Goal: Information Seeking & Learning: Learn about a topic

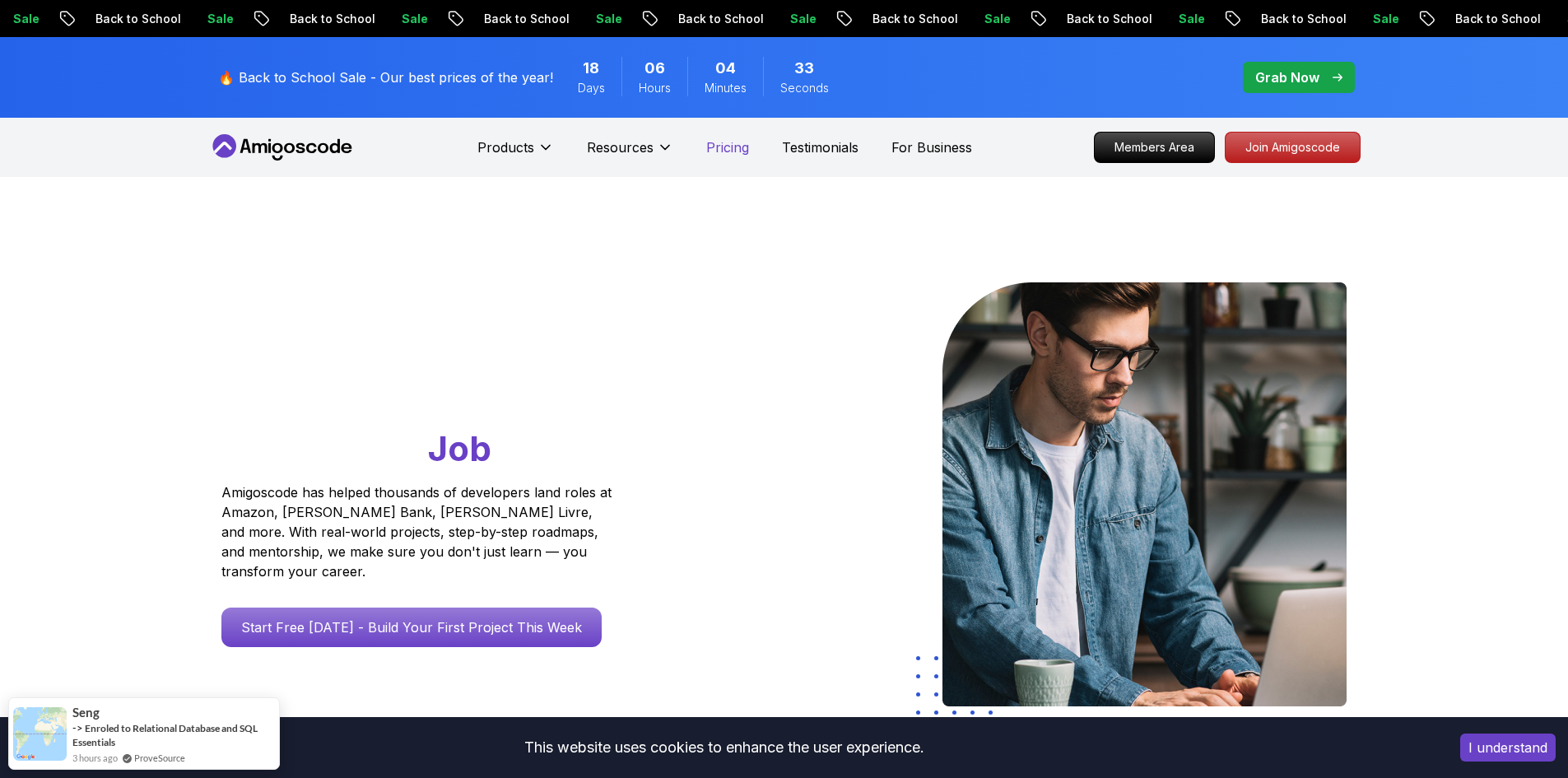
click at [719, 152] on p "Pricing" at bounding box center [727, 148] width 43 height 20
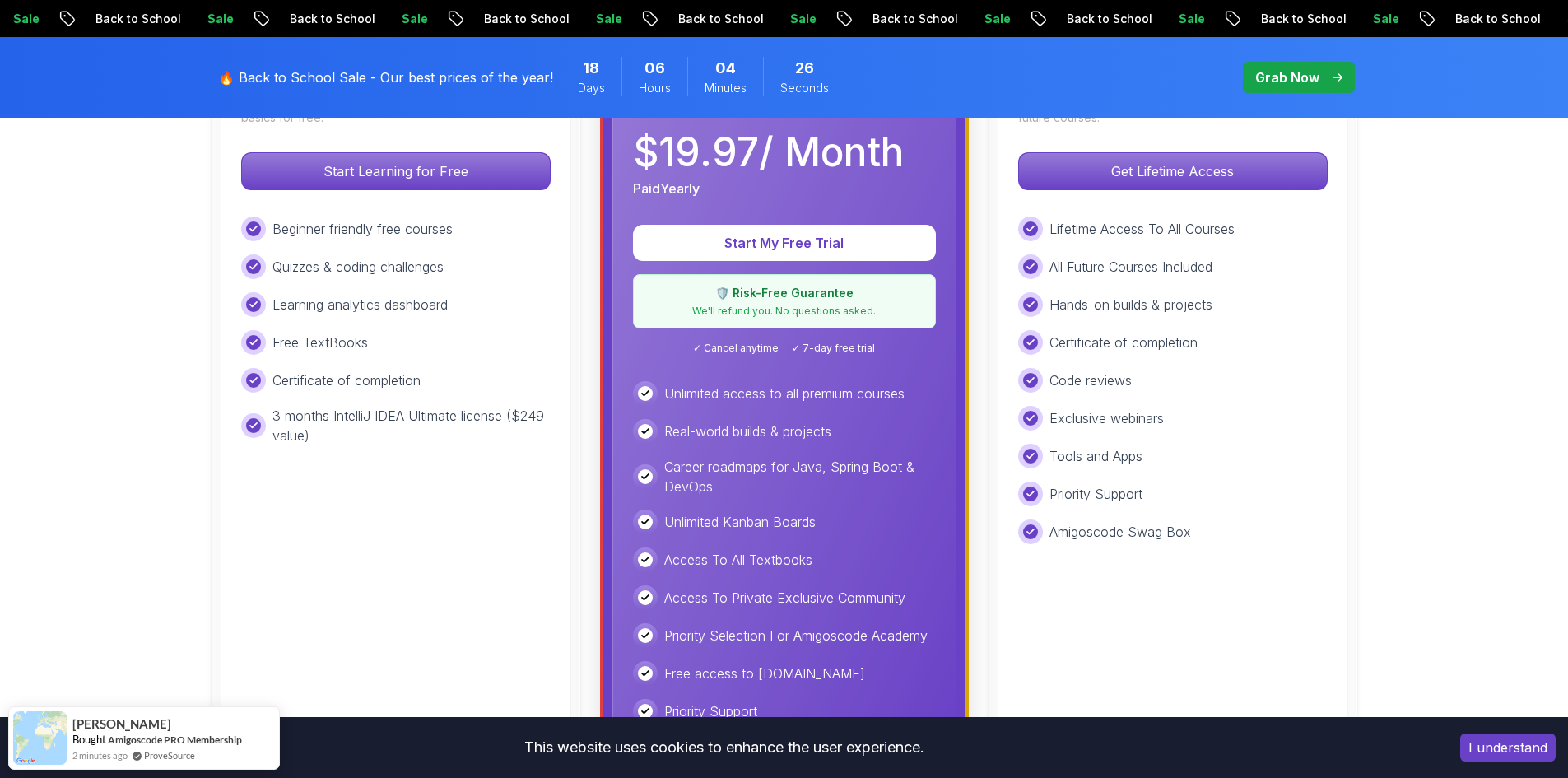
scroll to position [576, 0]
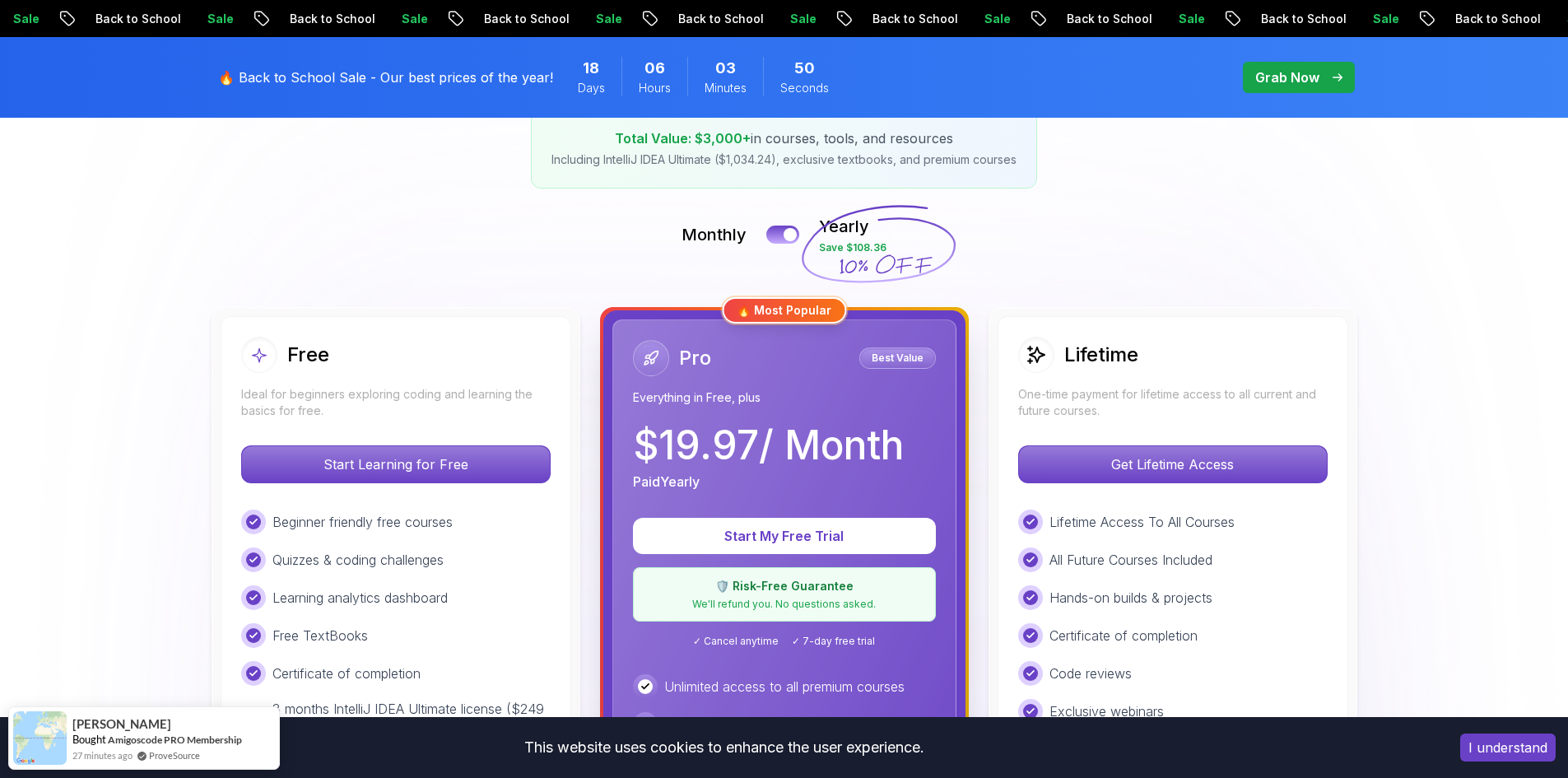
scroll to position [246, 0]
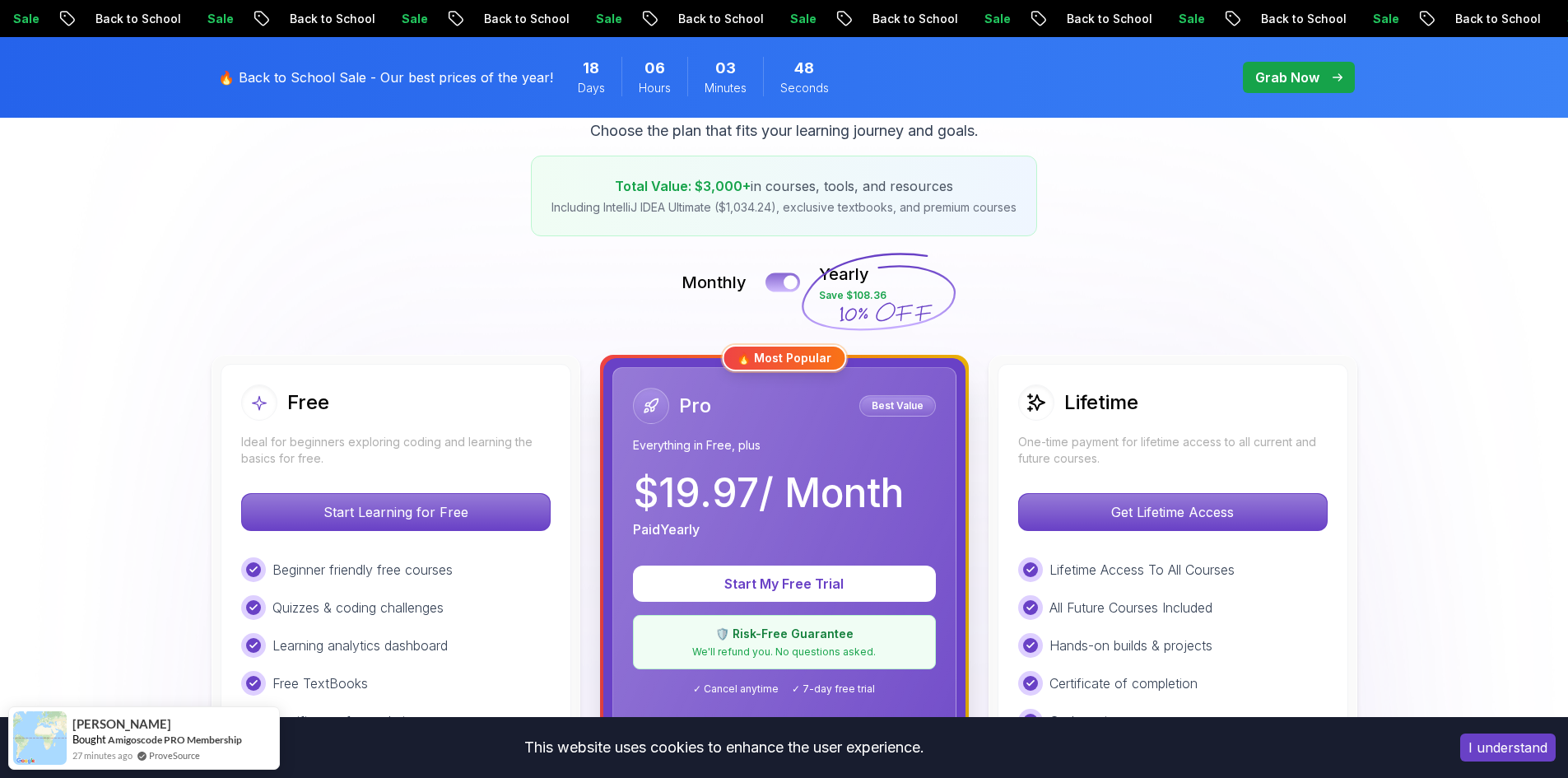
click at [791, 288] on div at bounding box center [790, 283] width 14 height 14
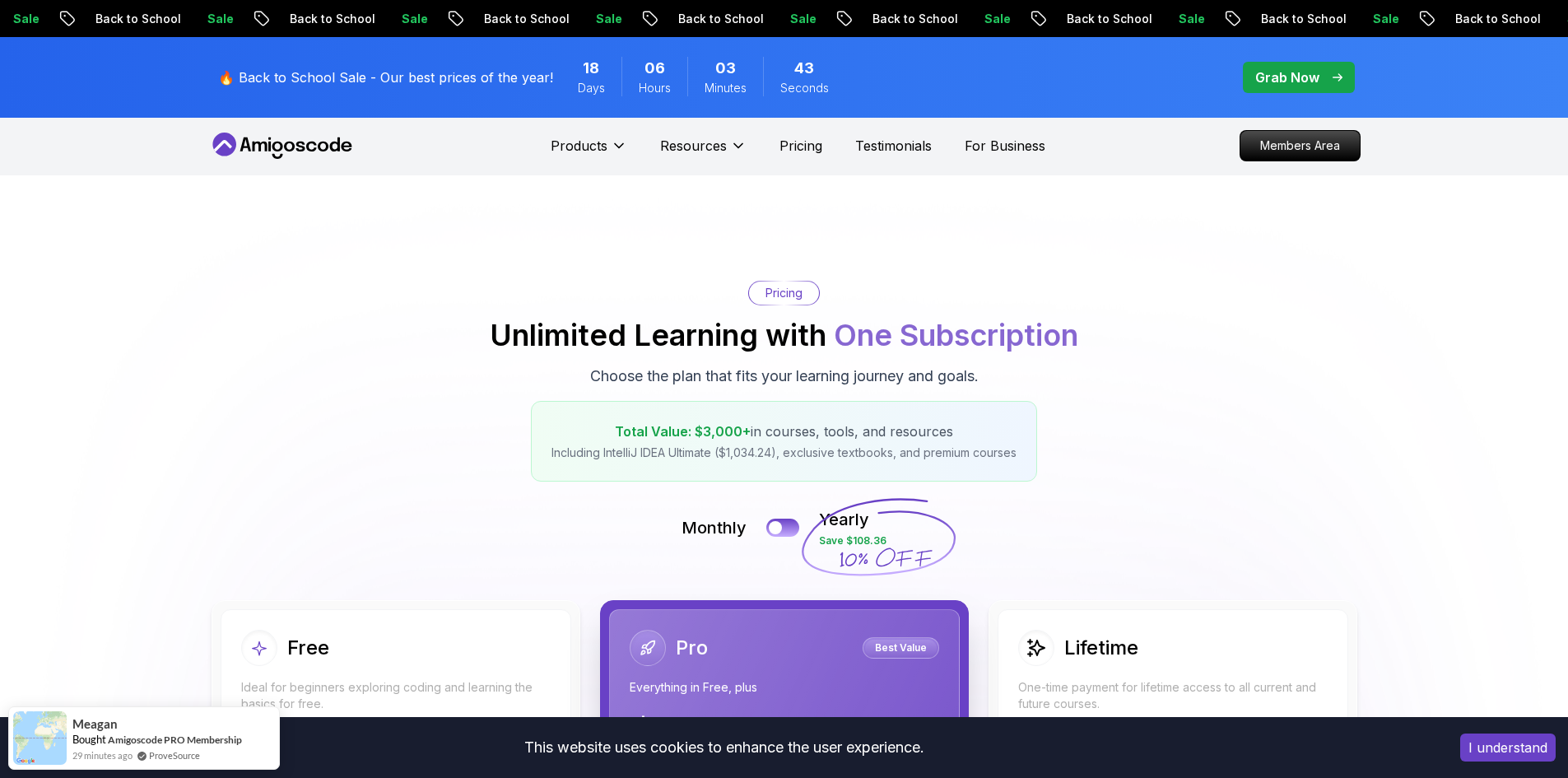
scroll to position [0, 0]
click at [1318, 78] on p "Grab Now" at bounding box center [1287, 77] width 65 height 20
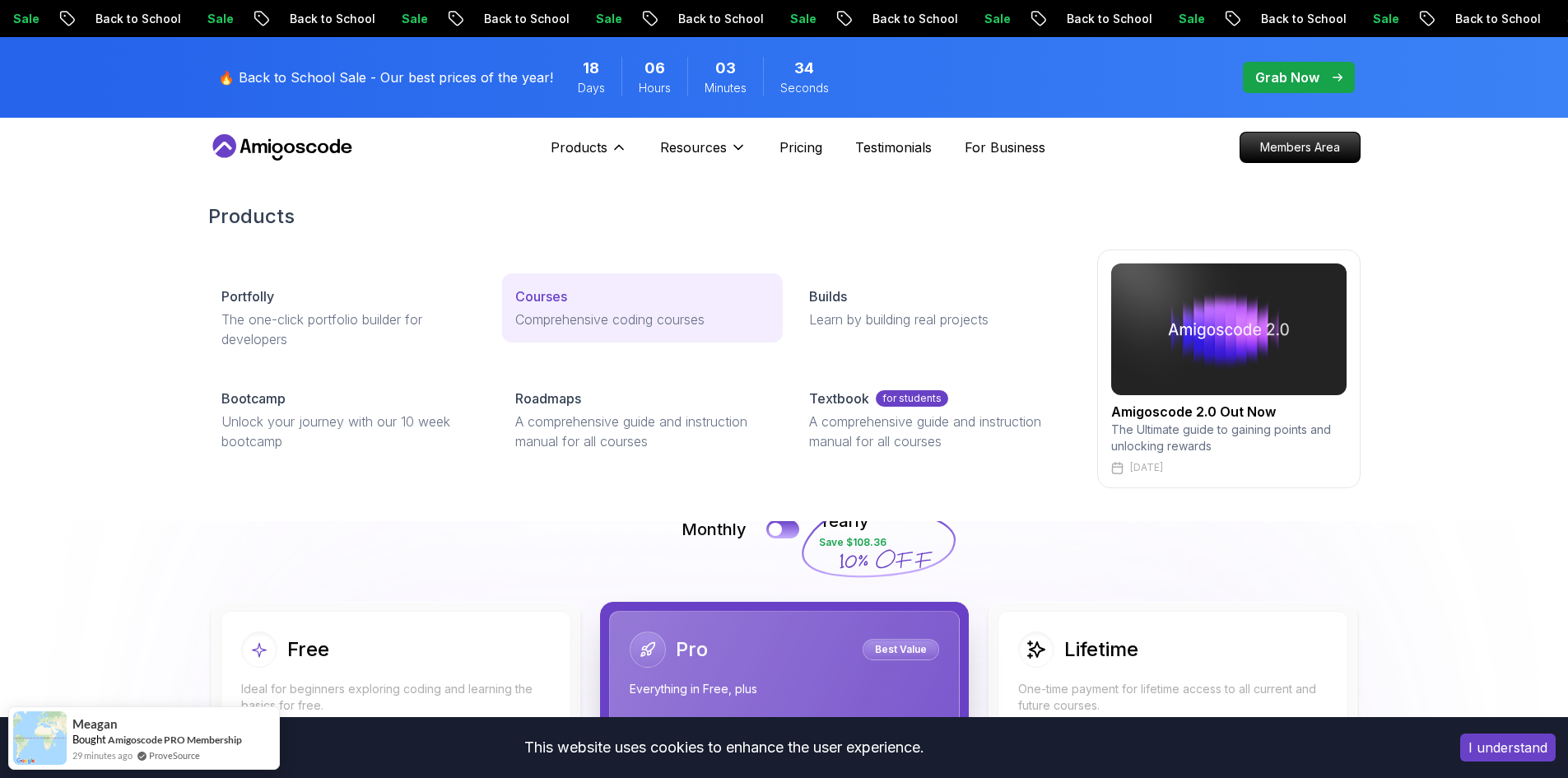
click at [546, 313] on p "Comprehensive coding courses" at bounding box center [641, 319] width 254 height 20
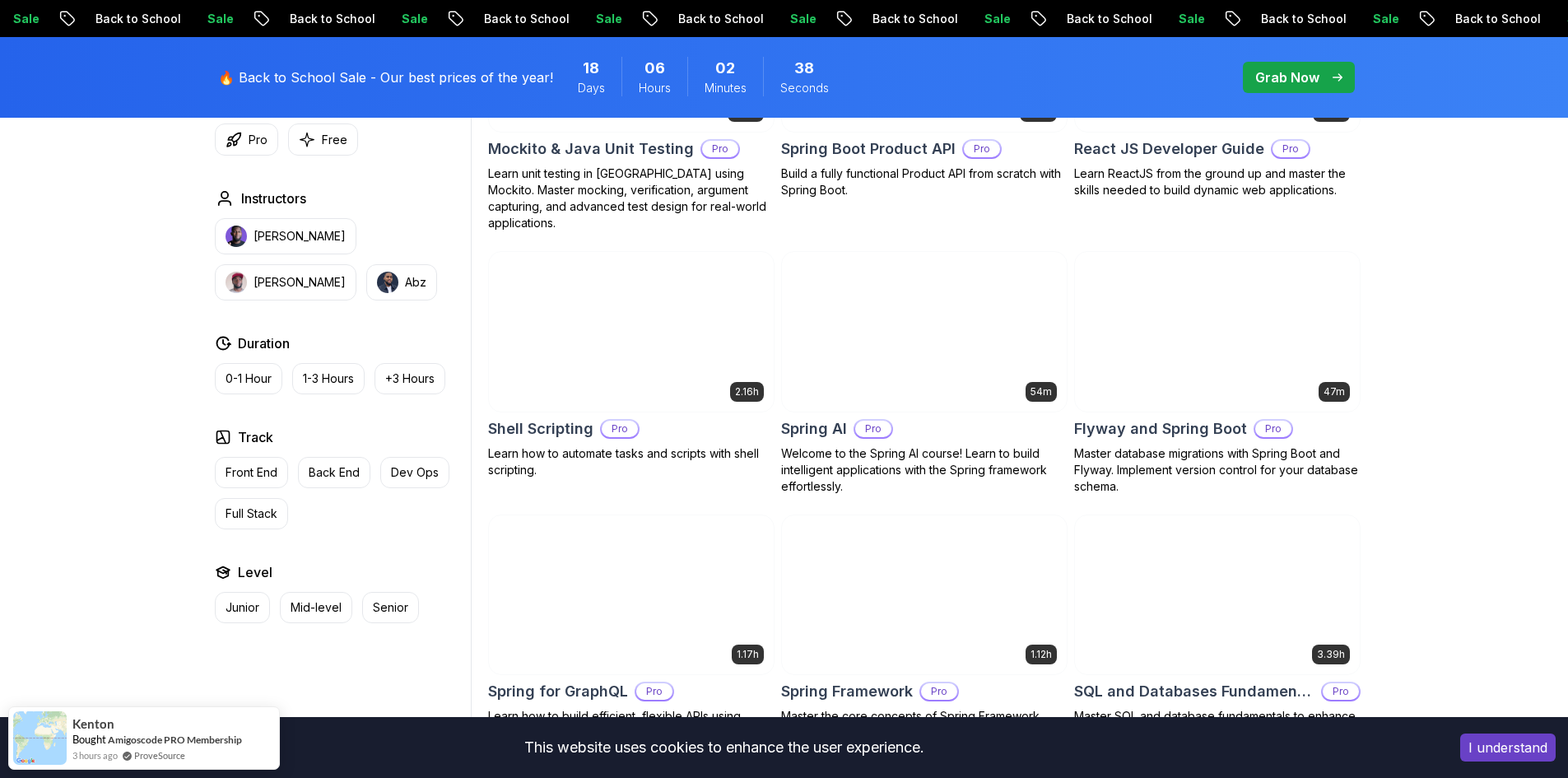
scroll to position [3785, 0]
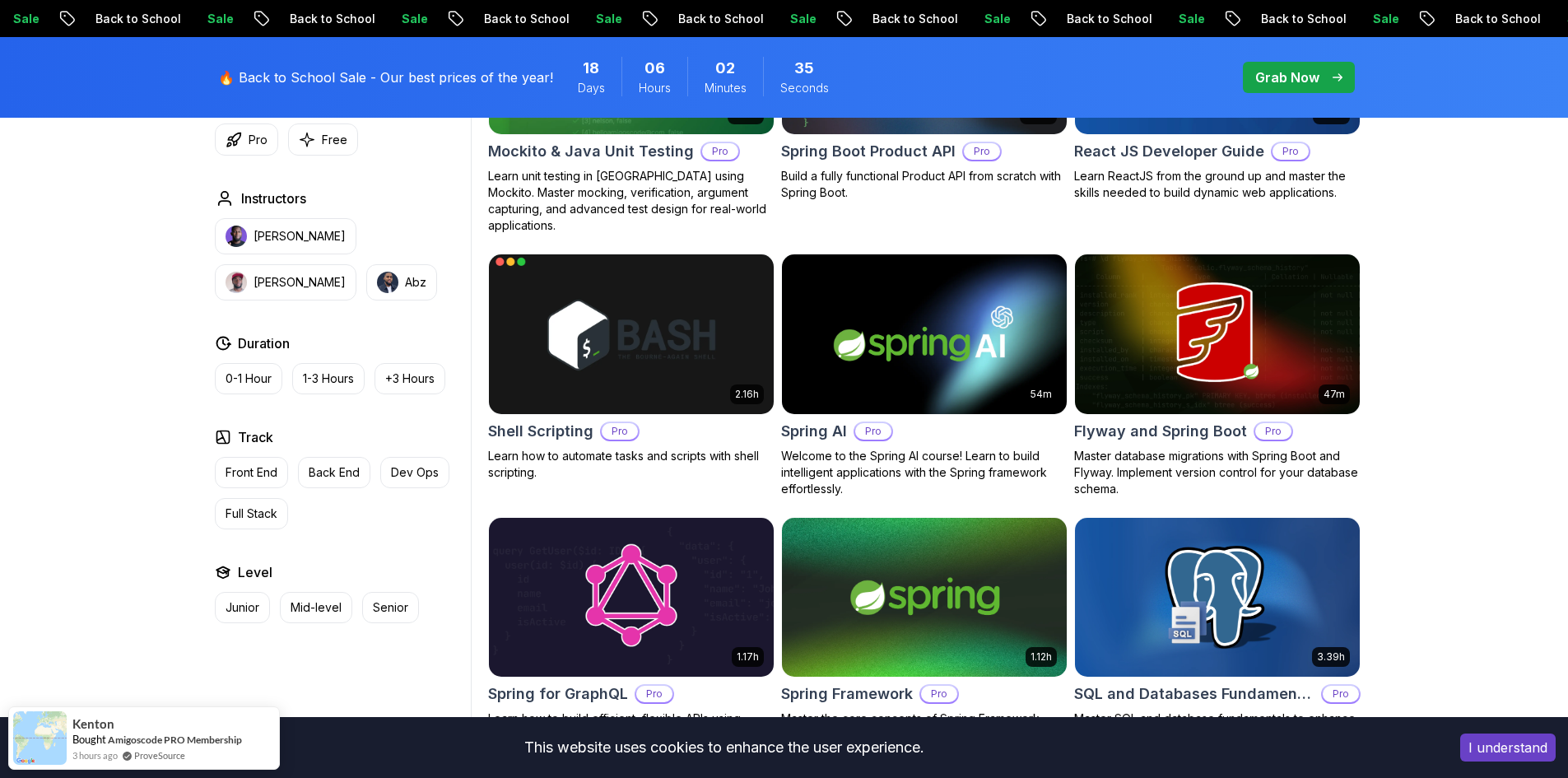
click at [534, 420] on h2 "Shell Scripting" at bounding box center [541, 431] width 106 height 23
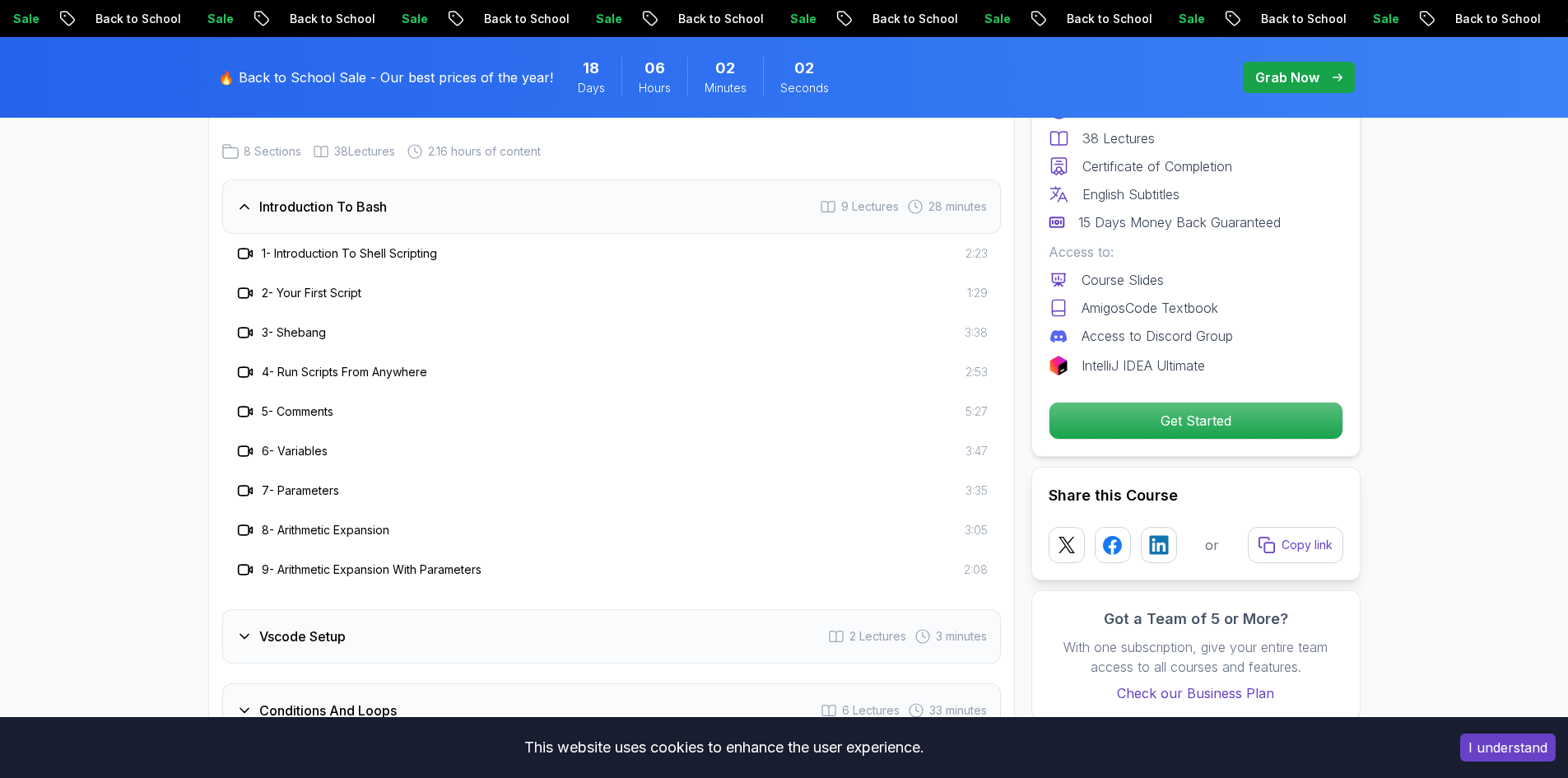
scroll to position [2551, 0]
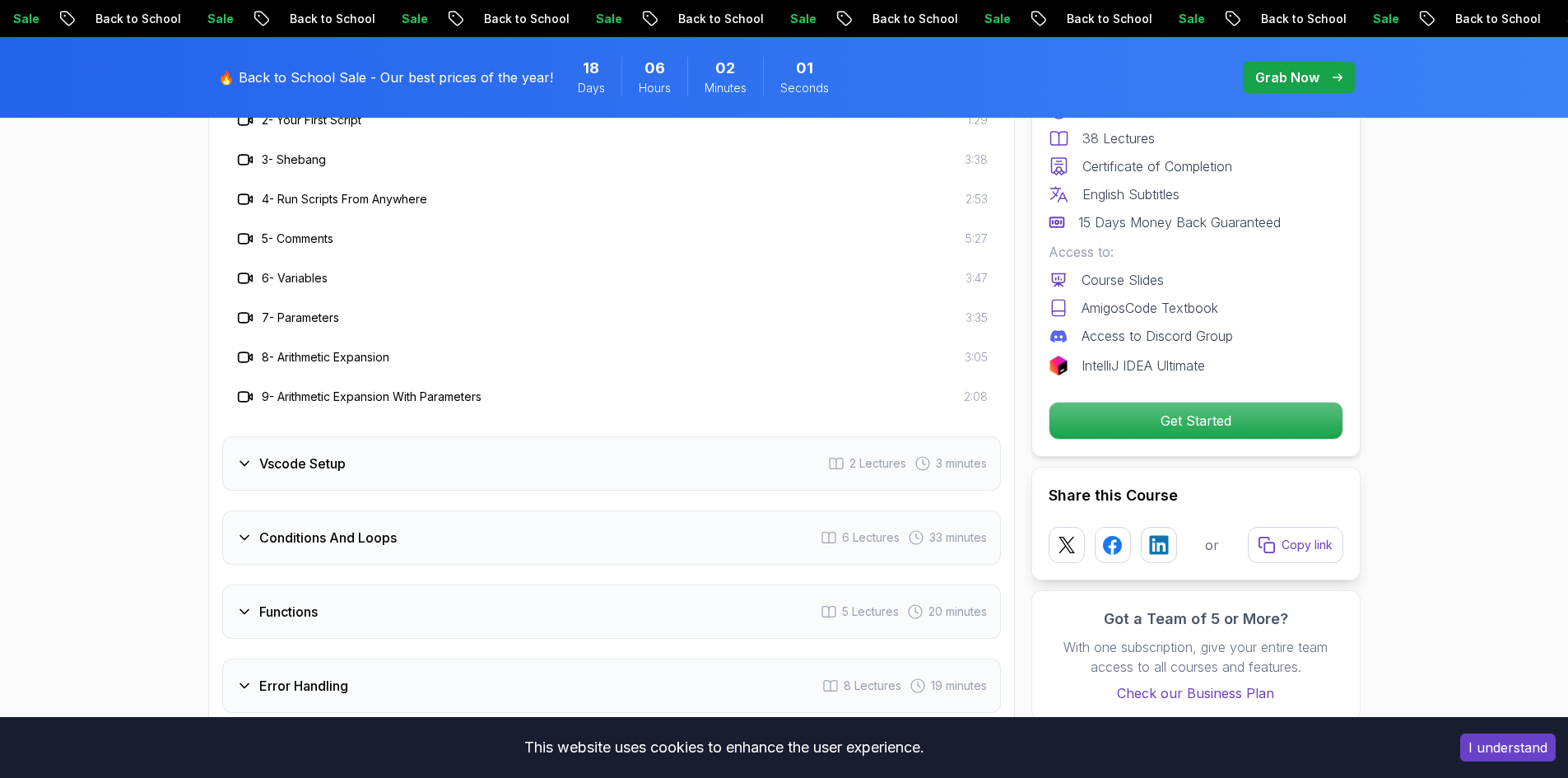
click at [250, 462] on icon at bounding box center [245, 464] width 17 height 17
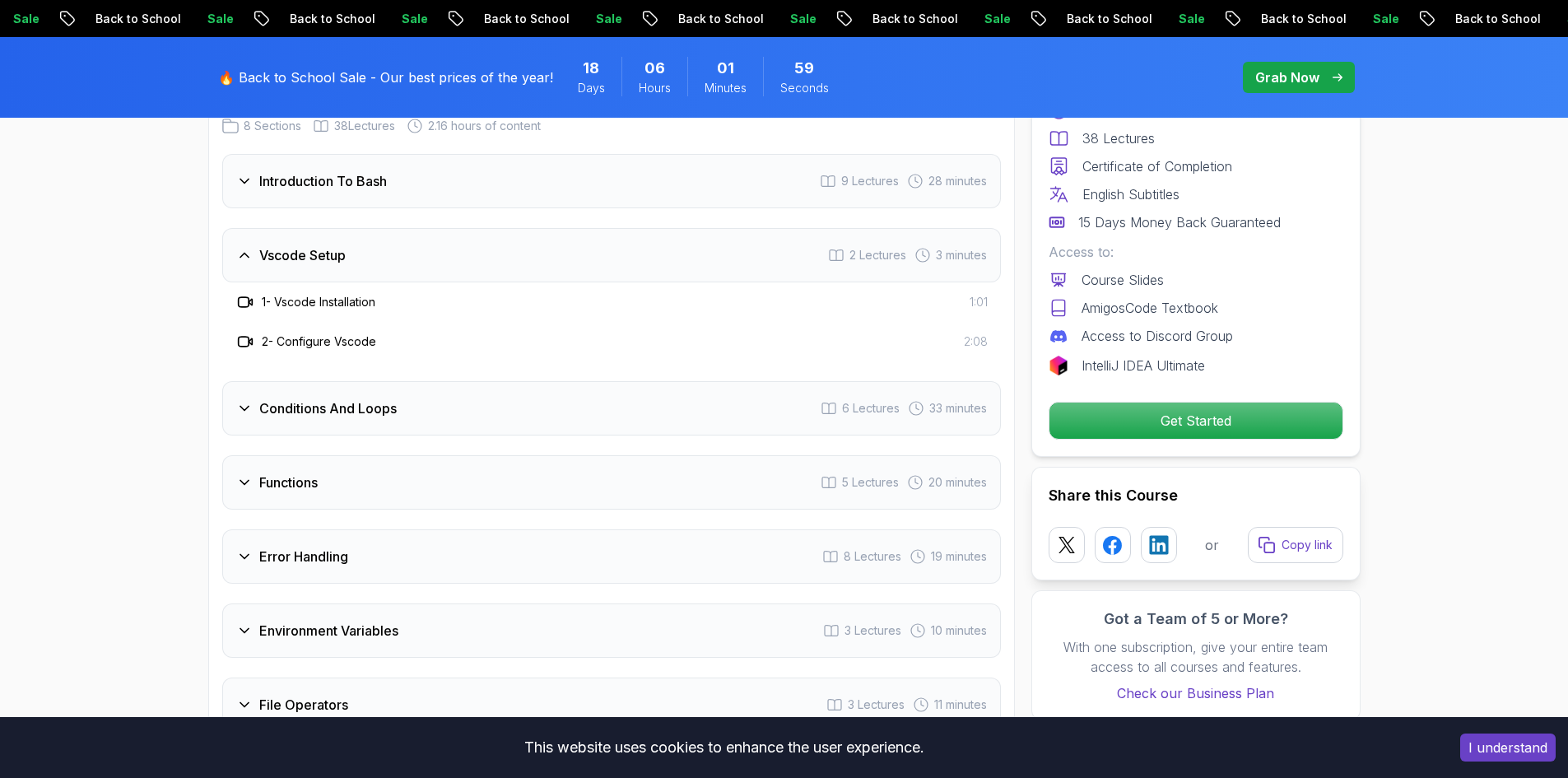
scroll to position [2387, 0]
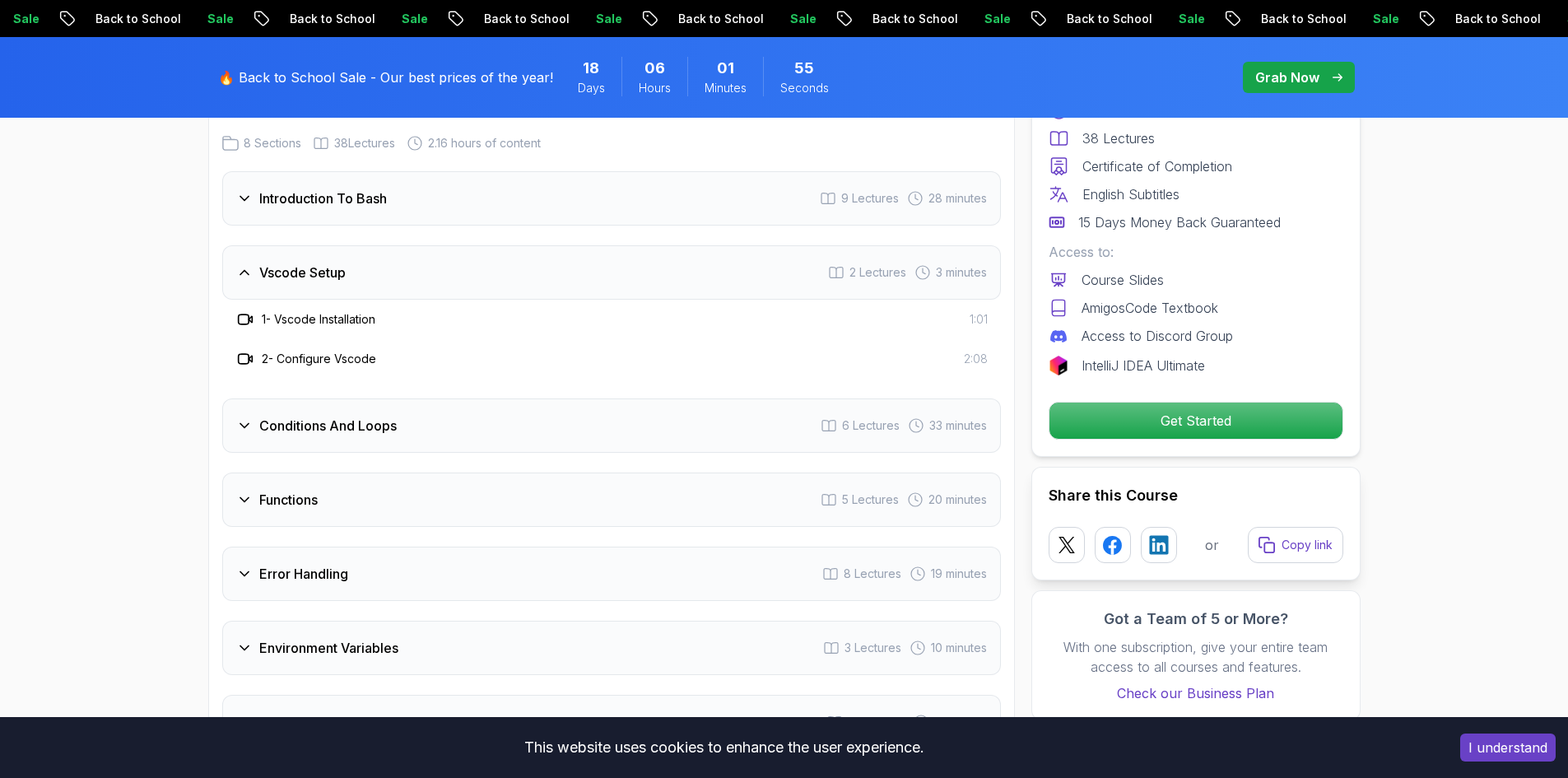
click at [292, 403] on div "Conditions And Loops 6 Lectures 33 minutes" at bounding box center [611, 425] width 779 height 54
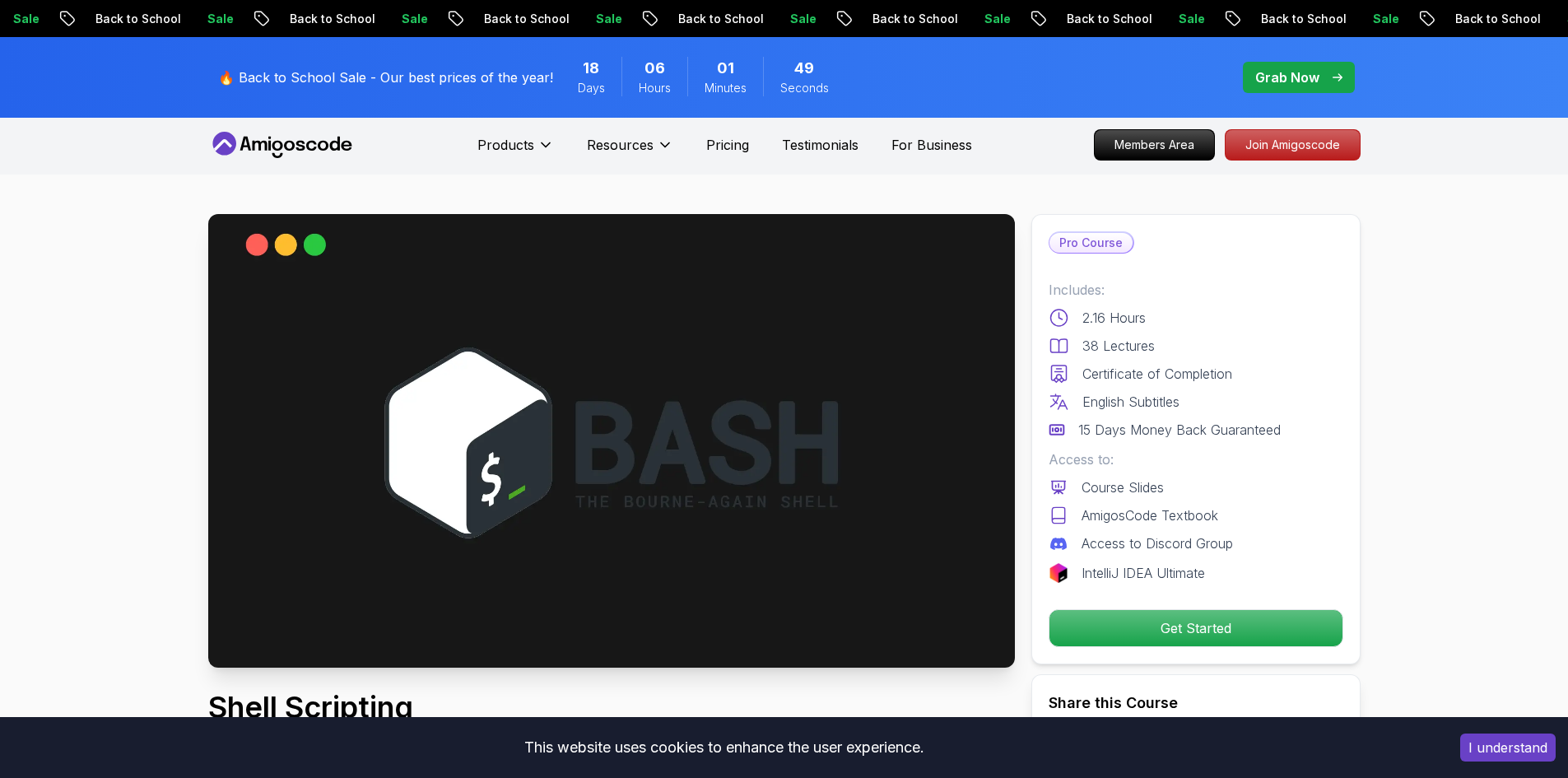
scroll to position [0, 0]
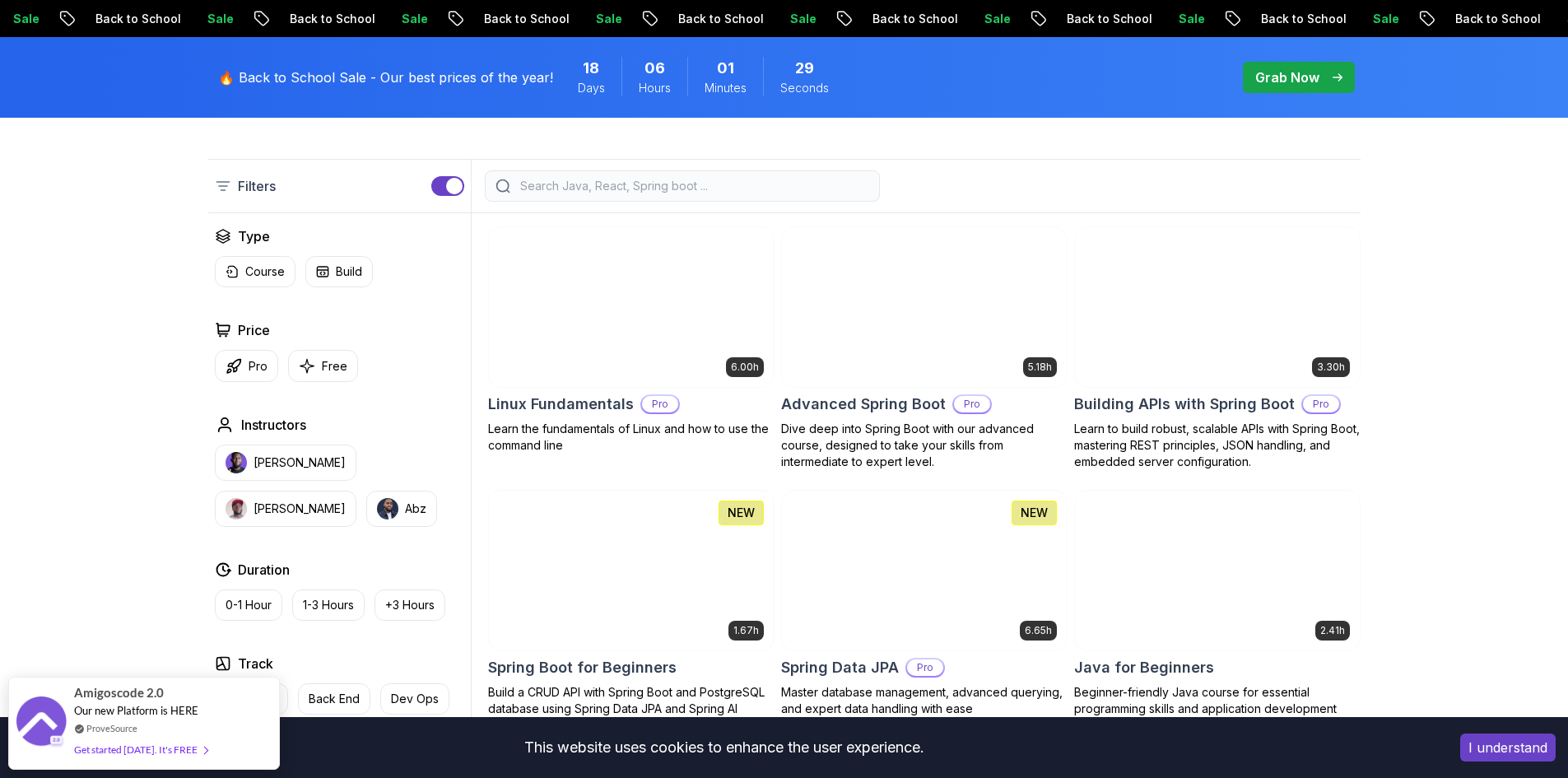
scroll to position [407, 0]
